Goal: Transaction & Acquisition: Purchase product/service

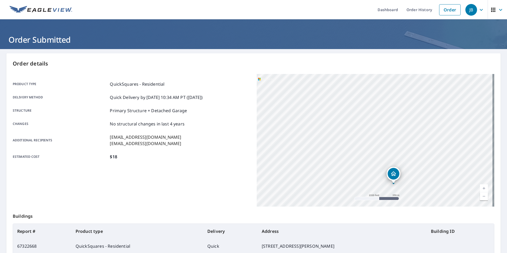
drag, startPoint x: 378, startPoint y: 242, endPoint x: 376, endPoint y: 234, distance: 8.6
click at [378, 242] on td "1969 SW 3rd Dr, Gresham OR 97080" at bounding box center [341, 246] width 169 height 15
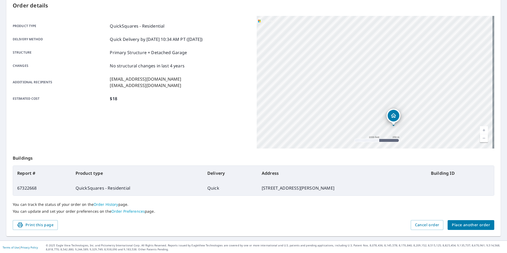
scroll to position [59, 0]
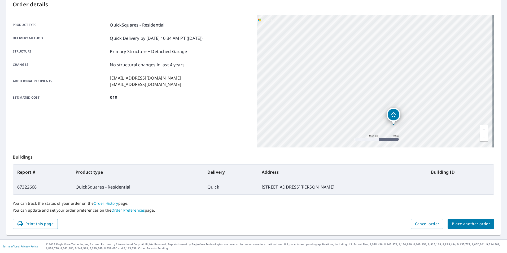
click at [462, 225] on span "Place another order" at bounding box center [471, 224] width 38 height 7
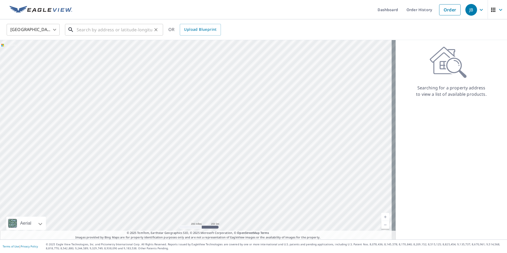
click at [96, 31] on input "text" at bounding box center [115, 29] width 76 height 15
paste input "4870 Dorrance Loop NE Salem, OR 97305 US"
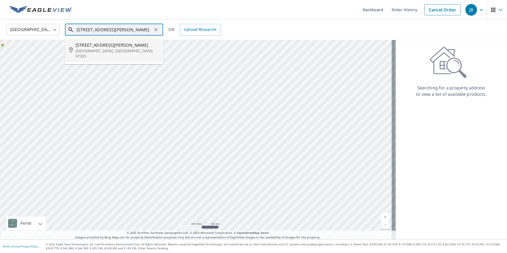
click at [107, 45] on span "4870 Dorrance Loop NE" at bounding box center [117, 45] width 83 height 6
type input "4870 Dorrance Loop NE Salem, OR 97305"
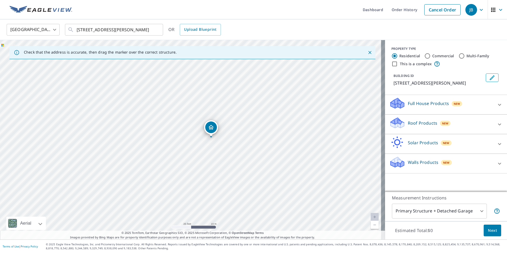
drag, startPoint x: 213, startPoint y: 142, endPoint x: 217, endPoint y: 141, distance: 5.0
click at [217, 141] on div "4870 Dorrance Loop NE Salem, OR 97305" at bounding box center [192, 139] width 385 height 199
click at [485, 123] on div "Roof Products New" at bounding box center [441, 124] width 104 height 15
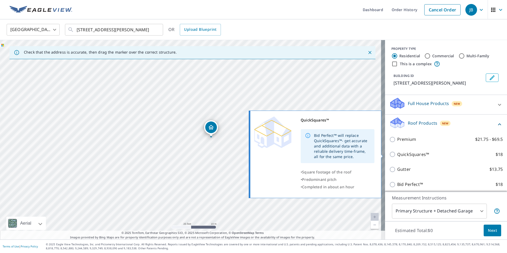
click at [389, 155] on input "QuickSquares™ $18" at bounding box center [393, 154] width 8 height 6
checkbox input "true"
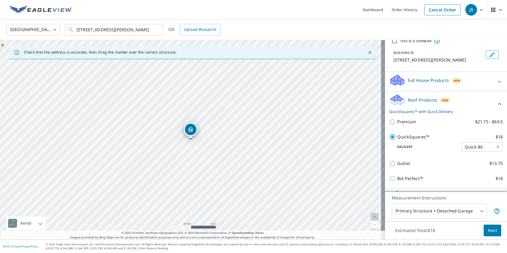
scroll to position [59, 0]
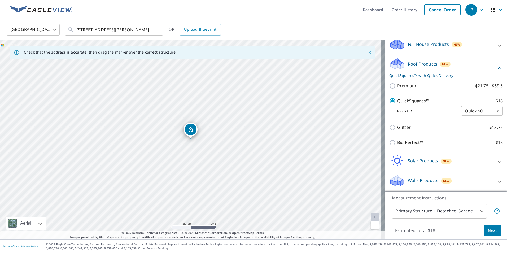
click at [492, 230] on span "Next" at bounding box center [492, 230] width 9 height 7
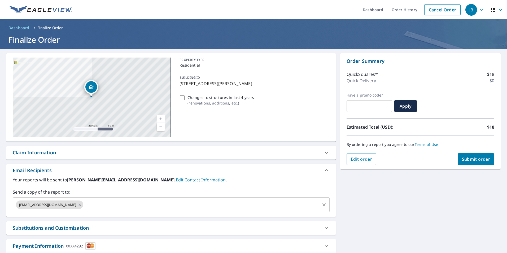
click at [117, 205] on input "text" at bounding box center [201, 205] width 235 height 10
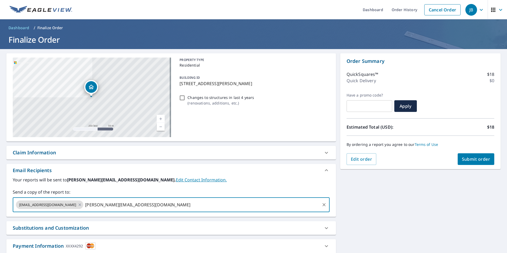
type input "joe@redbirdroofs.com"
click at [467, 159] on span "Submit order" at bounding box center [476, 159] width 28 height 6
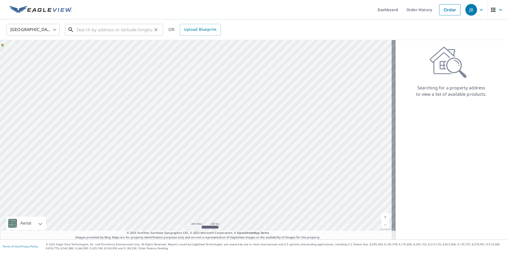
click at [106, 31] on input "text" at bounding box center [115, 29] width 76 height 15
paste input "[STREET_ADDRESS]"
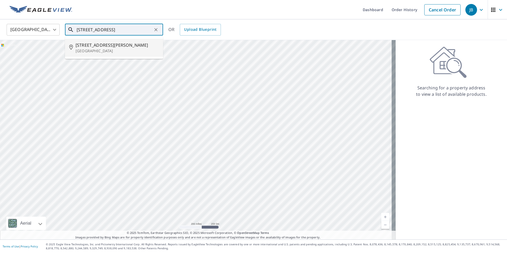
click at [107, 48] on p "[GEOGRAPHIC_DATA]" at bounding box center [117, 50] width 83 height 5
type input "[STREET_ADDRESS][PERSON_NAME]"
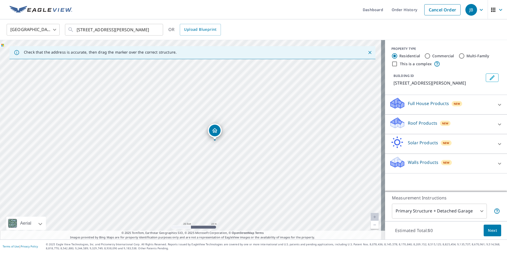
drag, startPoint x: 198, startPoint y: 164, endPoint x: 222, endPoint y: 165, distance: 24.1
click at [222, 165] on div "[STREET_ADDRESS][PERSON_NAME]" at bounding box center [192, 139] width 385 height 199
drag, startPoint x: 215, startPoint y: 130, endPoint x: 235, endPoint y: 133, distance: 20.0
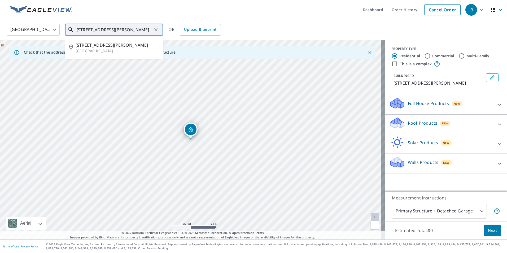
click at [146, 28] on input "[STREET_ADDRESS][PERSON_NAME]" at bounding box center [115, 29] width 76 height 15
click at [115, 50] on p "[GEOGRAPHIC_DATA]" at bounding box center [117, 50] width 83 height 5
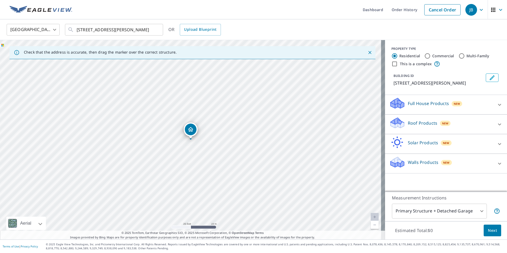
drag, startPoint x: 193, startPoint y: 128, endPoint x: 259, endPoint y: 109, distance: 69.2
drag, startPoint x: 230, startPoint y: 168, endPoint x: 229, endPoint y: 176, distance: 8.6
click at [229, 176] on div "[STREET_ADDRESS][PERSON_NAME]" at bounding box center [192, 139] width 385 height 199
drag, startPoint x: 138, startPoint y: 114, endPoint x: 77, endPoint y: 56, distance: 84.4
click at [49, 50] on div "Check that the address is accurate, then drag the marker over the correct struc…" at bounding box center [192, 139] width 385 height 199
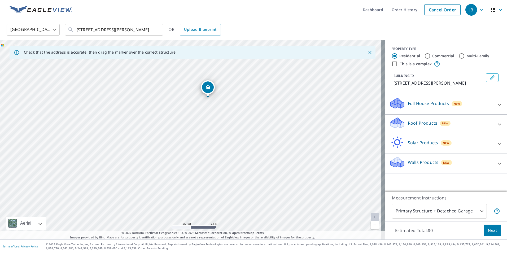
click at [129, 52] on p "Check that the address is accurate, then drag the marker over the correct struc…" at bounding box center [100, 52] width 153 height 5
click at [249, 80] on div "[STREET_ADDRESS][PERSON_NAME]" at bounding box center [192, 139] width 385 height 199
drag, startPoint x: 276, startPoint y: 124, endPoint x: 35, endPoint y: 18, distance: 263.5
click at [35, 18] on div "Dashboard Order History Cancel Order JB [GEOGRAPHIC_DATA] [GEOGRAPHIC_DATA] ​ […" at bounding box center [253, 126] width 507 height 253
click at [122, 77] on div "[STREET_ADDRESS][PERSON_NAME]" at bounding box center [192, 139] width 385 height 199
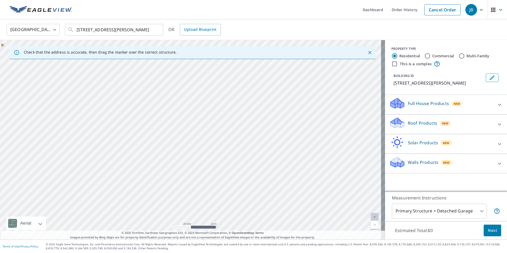
drag, startPoint x: 307, startPoint y: 109, endPoint x: 240, endPoint y: 92, distance: 69.4
click at [240, 92] on div "[STREET_ADDRESS][PERSON_NAME]" at bounding box center [192, 139] width 385 height 199
click at [136, 28] on input "[STREET_ADDRESS][PERSON_NAME]" at bounding box center [115, 29] width 76 height 15
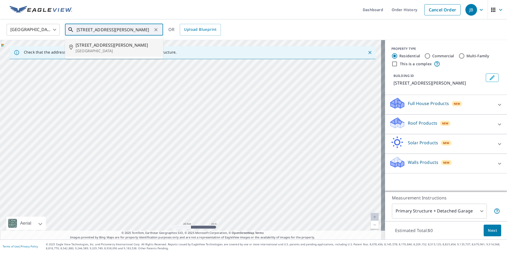
click at [122, 50] on p "[GEOGRAPHIC_DATA]" at bounding box center [117, 50] width 83 height 5
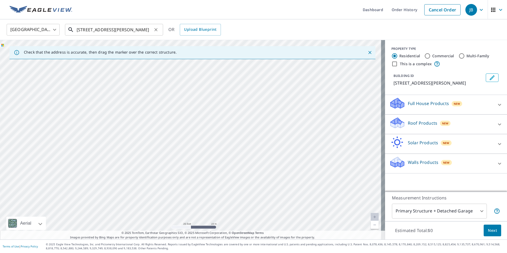
click at [148, 29] on input "[STREET_ADDRESS][PERSON_NAME]" at bounding box center [115, 29] width 76 height 15
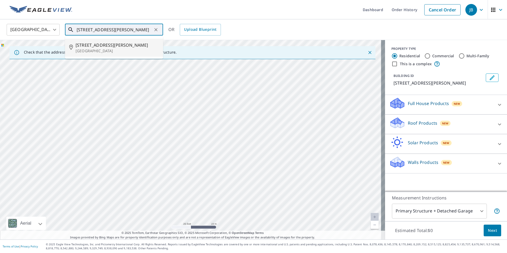
click at [101, 49] on p "[GEOGRAPHIC_DATA]" at bounding box center [117, 50] width 83 height 5
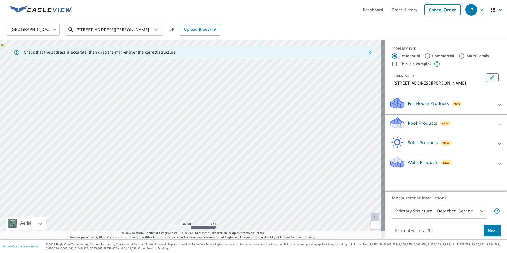
click at [144, 29] on input "[STREET_ADDRESS][PERSON_NAME]" at bounding box center [115, 29] width 76 height 15
click at [202, 134] on div "[STREET_ADDRESS][PERSON_NAME]" at bounding box center [192, 139] width 385 height 199
click at [139, 27] on input "[STREET_ADDRESS][PERSON_NAME]" at bounding box center [115, 29] width 76 height 15
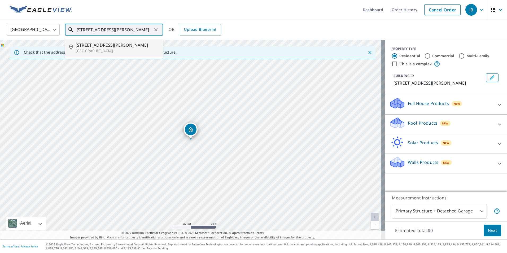
click at [117, 49] on p "[GEOGRAPHIC_DATA]" at bounding box center [117, 50] width 83 height 5
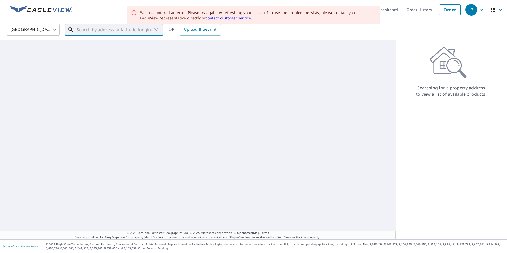
click at [114, 28] on input "text" at bounding box center [115, 29] width 76 height 15
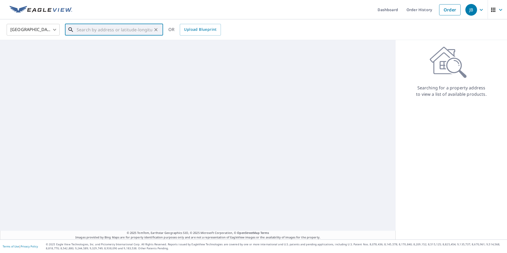
paste input "[STREET_ADDRESS]"
click at [100, 48] on p "[GEOGRAPHIC_DATA]" at bounding box center [117, 50] width 83 height 5
type input "[STREET_ADDRESS][PERSON_NAME]"
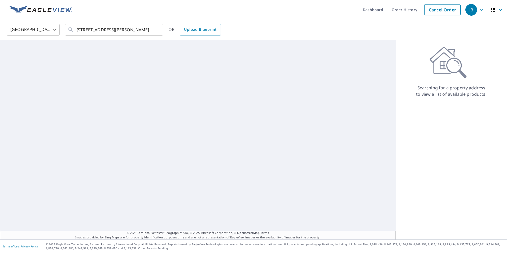
scroll to position [0, 0]
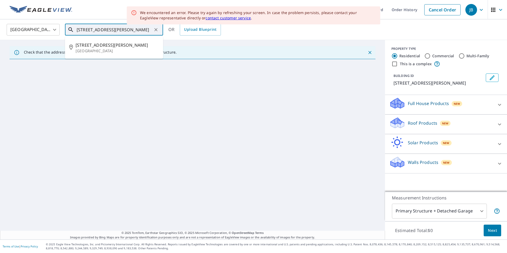
click at [148, 30] on input "[STREET_ADDRESS][PERSON_NAME]" at bounding box center [115, 29] width 76 height 15
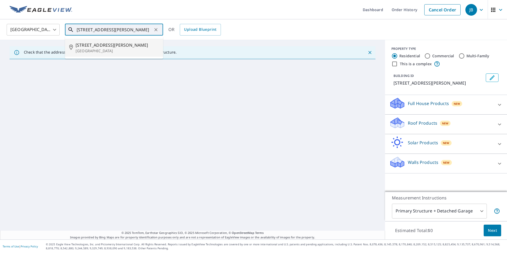
click at [119, 46] on span "[STREET_ADDRESS][PERSON_NAME]" at bounding box center [117, 45] width 83 height 6
click at [143, 29] on input "[STREET_ADDRESS][PERSON_NAME]" at bounding box center [115, 29] width 76 height 15
click at [112, 47] on span "[STREET_ADDRESS][PERSON_NAME]" at bounding box center [117, 45] width 83 height 6
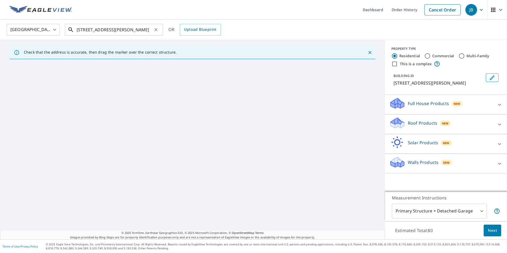
click at [140, 30] on input "[STREET_ADDRESS][PERSON_NAME]" at bounding box center [115, 29] width 76 height 15
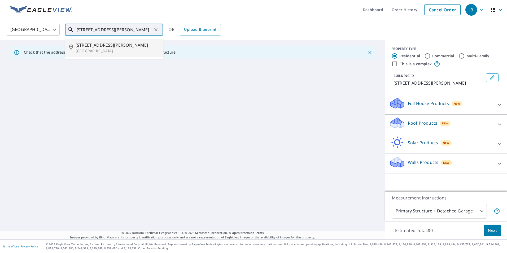
click at [121, 49] on p "[GEOGRAPHIC_DATA]" at bounding box center [117, 50] width 83 height 5
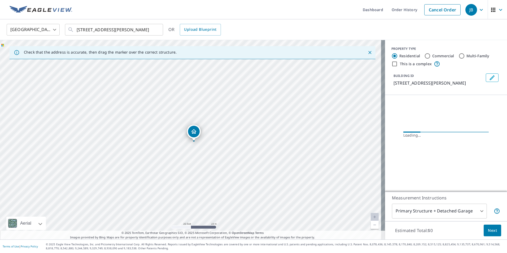
drag, startPoint x: 200, startPoint y: 139, endPoint x: 191, endPoint y: 127, distance: 15.4
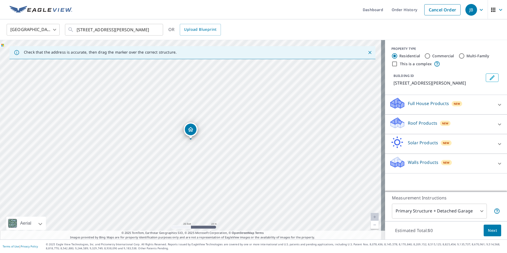
click at [446, 128] on div "Roof Products New" at bounding box center [441, 124] width 104 height 15
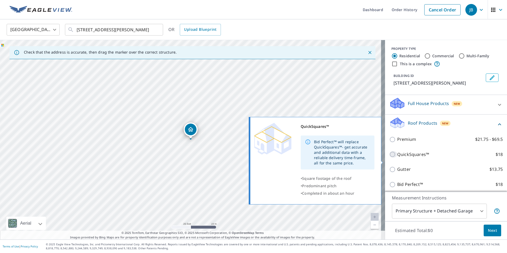
click at [390, 157] on input "QuickSquares™ $18" at bounding box center [393, 154] width 8 height 6
checkbox input "true"
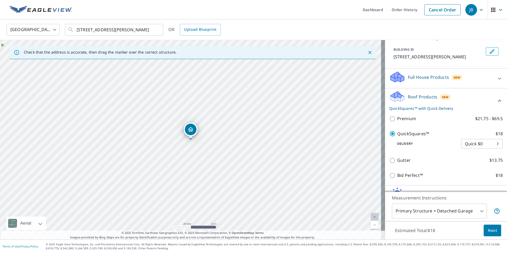
scroll to position [65, 0]
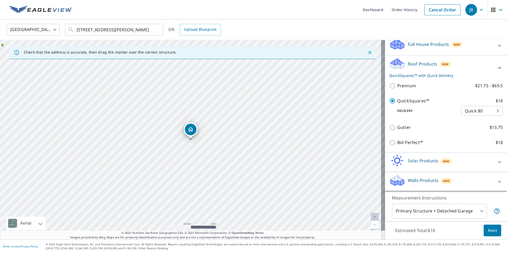
click at [488, 230] on span "Next" at bounding box center [492, 230] width 9 height 7
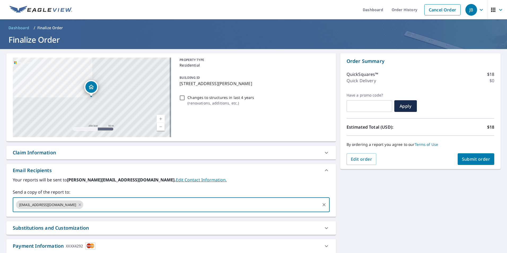
click at [115, 205] on input "text" at bounding box center [201, 205] width 235 height 10
type input "Sales@redbirdroofs.cm"
click at [147, 203] on icon at bounding box center [149, 205] width 4 height 6
click at [118, 210] on div "Office@redbirdroofs.com ​" at bounding box center [171, 204] width 317 height 15
type input "sales@redbirdroofs.com"
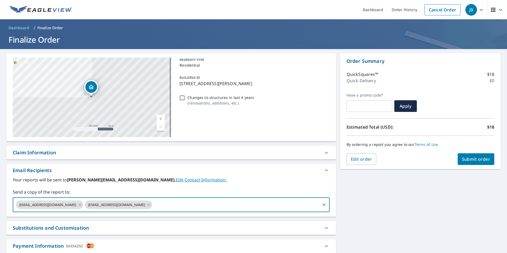
click at [477, 158] on span "Submit order" at bounding box center [476, 159] width 28 height 6
